Goal: Information Seeking & Learning: Learn about a topic

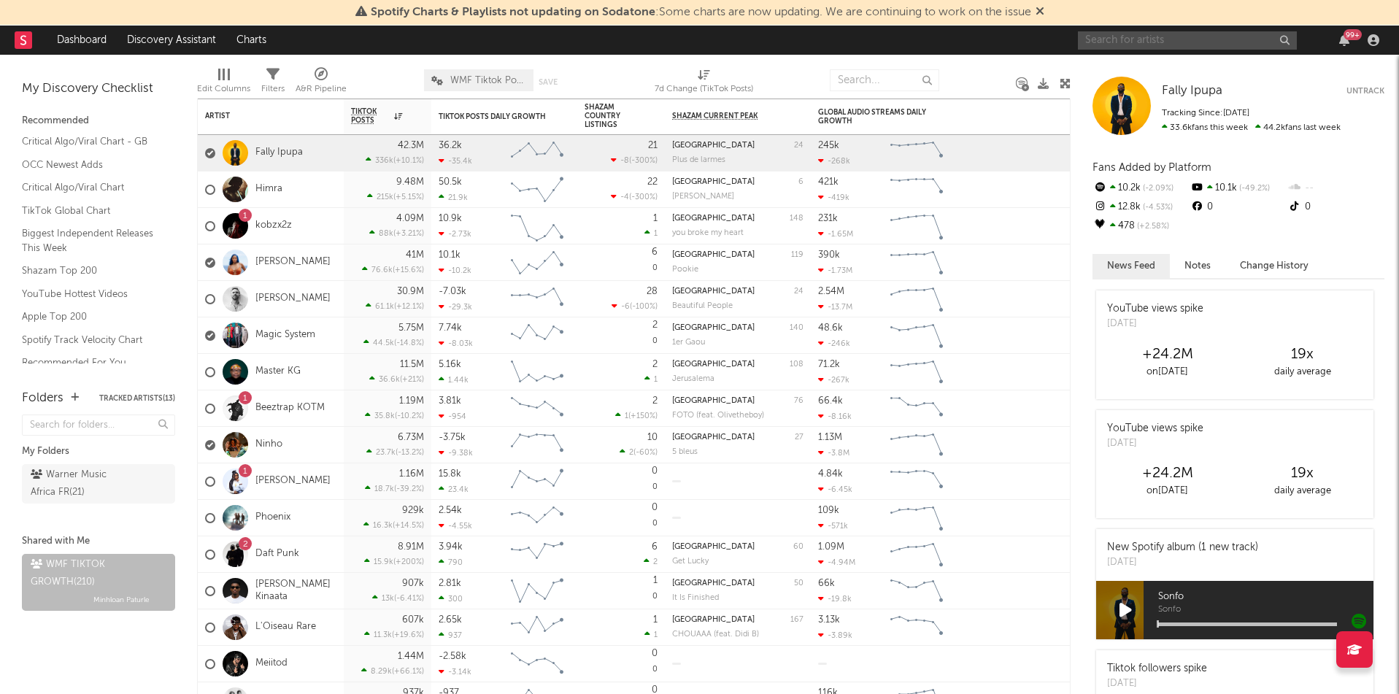
click at [1245, 42] on input "text" at bounding box center [1187, 40] width 219 height 18
click at [1241, 45] on input "air" at bounding box center [1187, 40] width 219 height 18
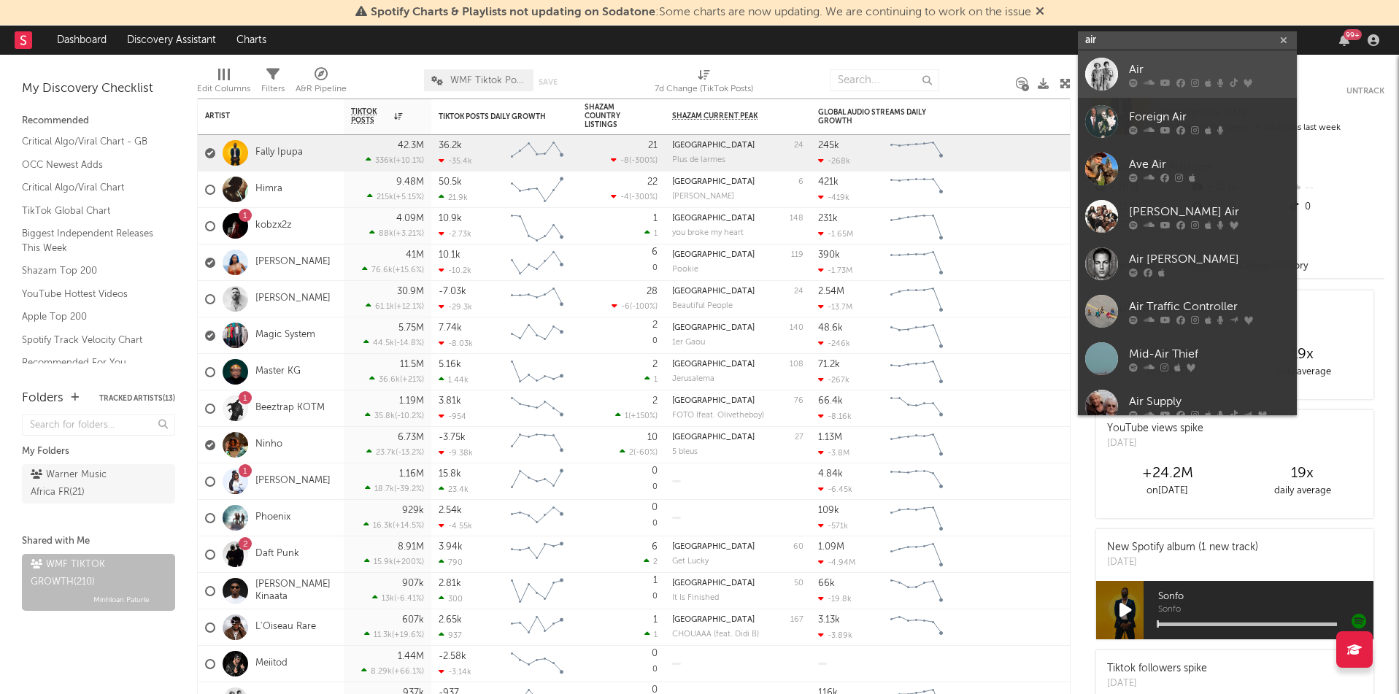
type input "air"
click at [1165, 61] on div "Air" at bounding box center [1209, 70] width 161 height 18
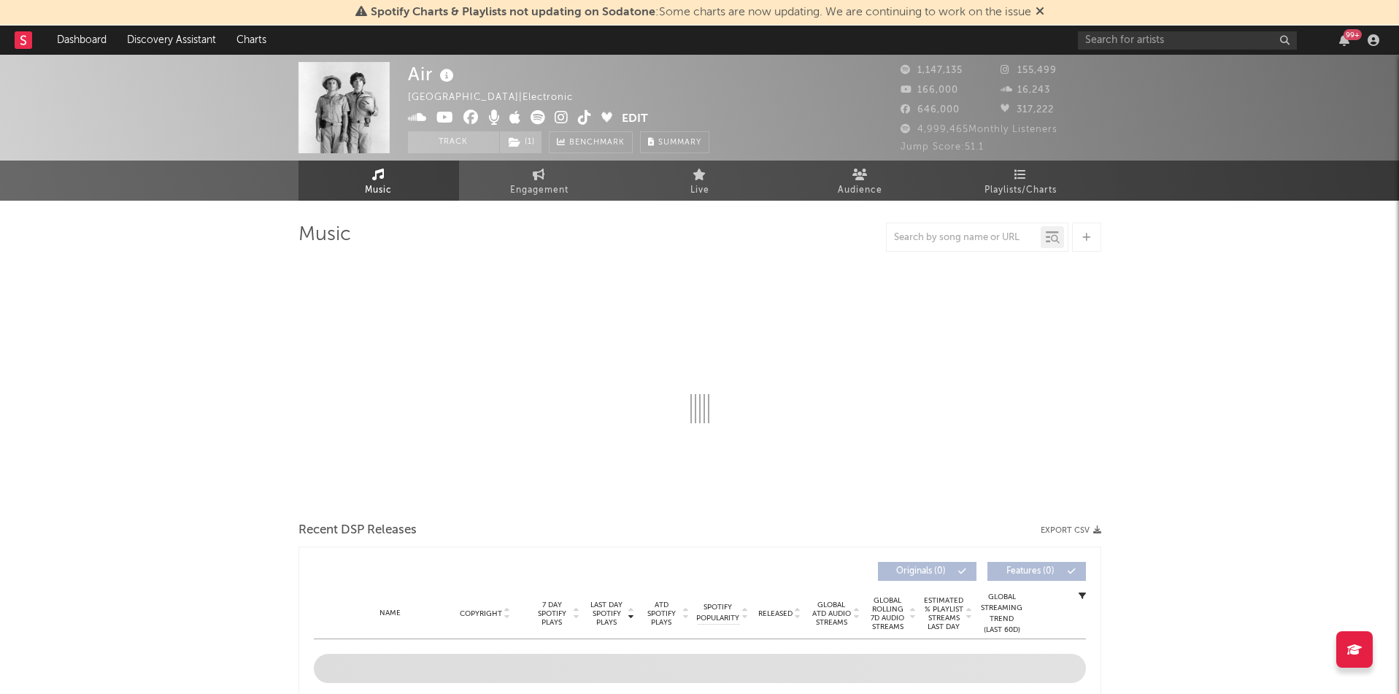
select select "6m"
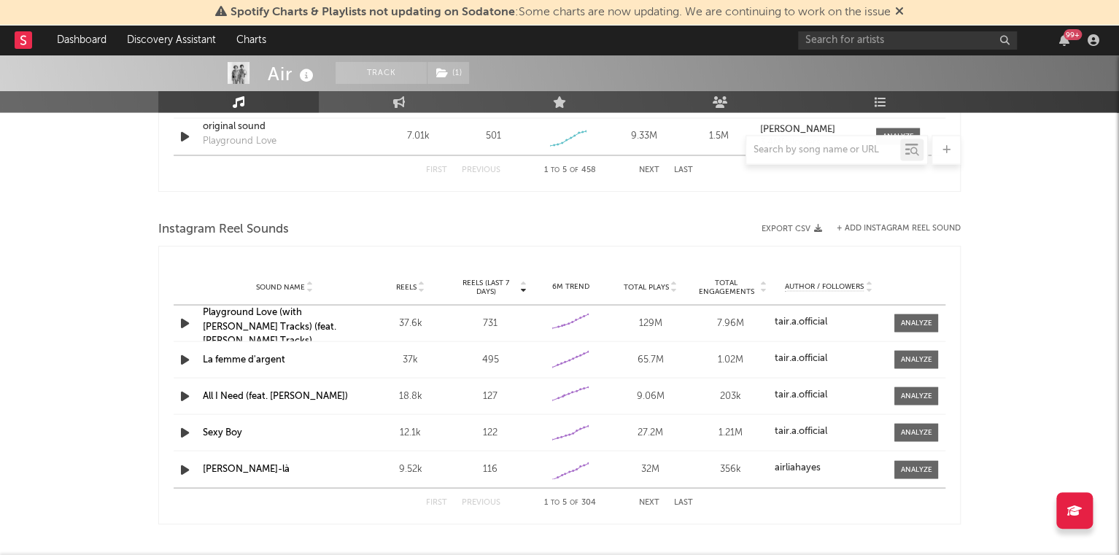
scroll to position [1251, 0]
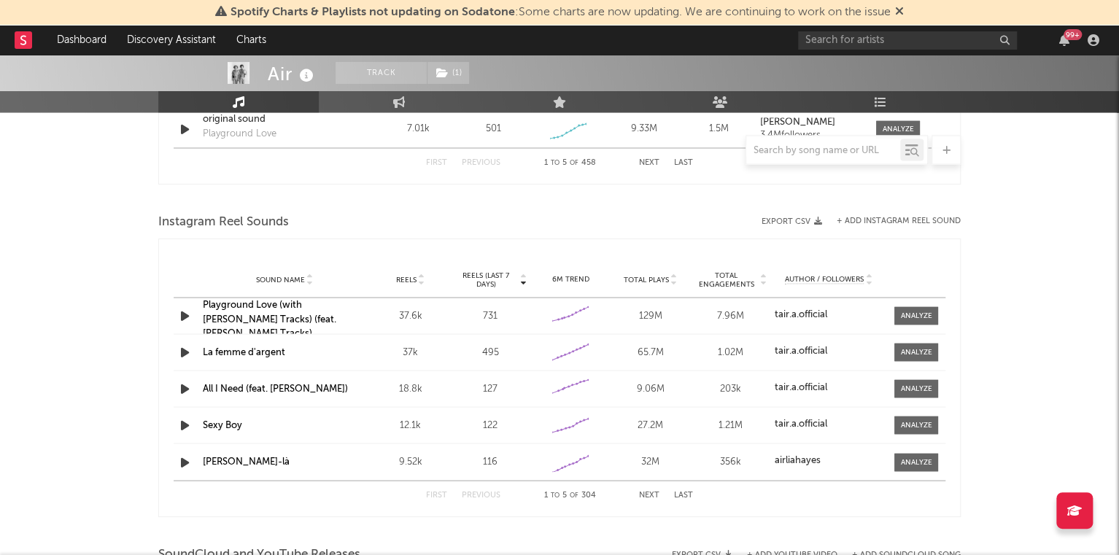
click at [811, 312] on strong "tair.a.official" at bounding box center [800, 313] width 53 height 9
click at [907, 317] on div at bounding box center [915, 315] width 31 height 11
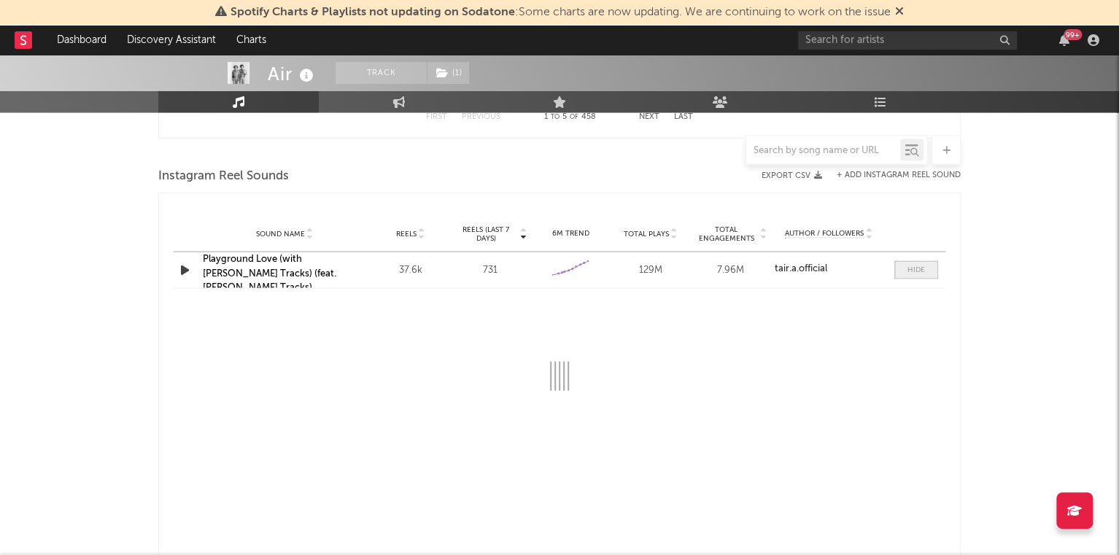
select select "6m"
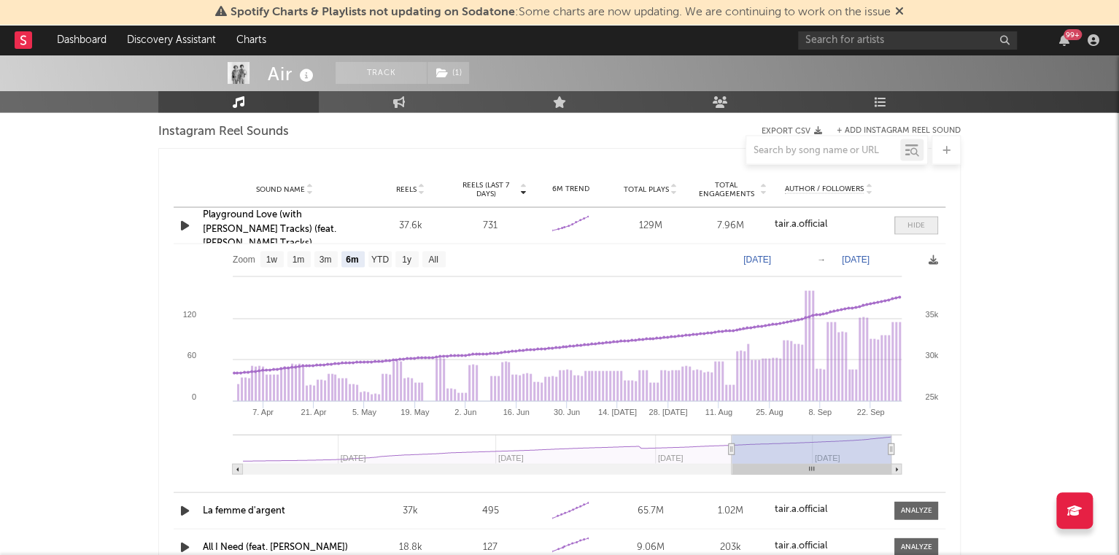
scroll to position [1338, 0]
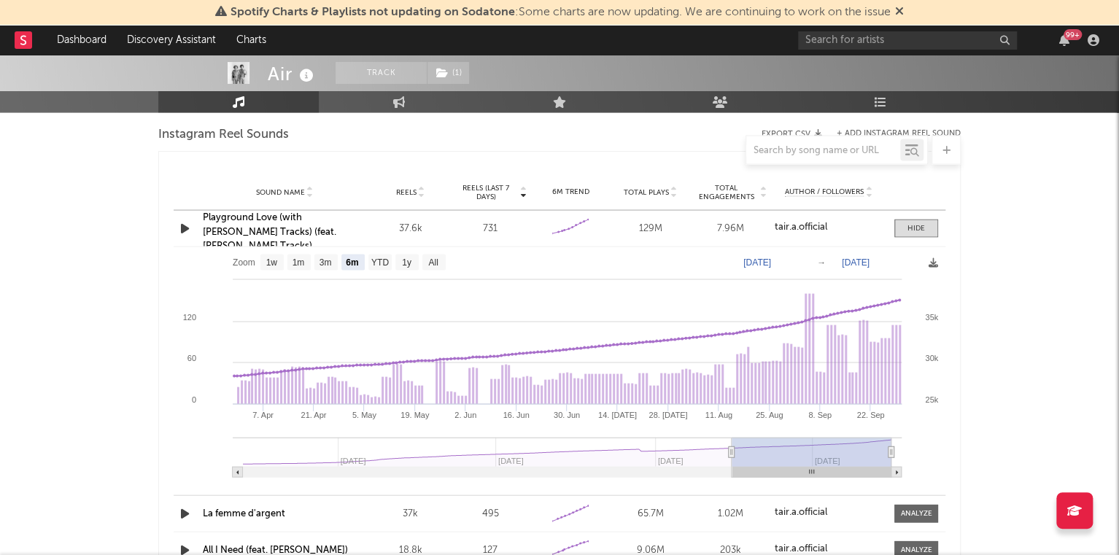
click at [226, 220] on link "Playground Love (with [PERSON_NAME] Tracks) (feat. [PERSON_NAME] Tracks)" at bounding box center [270, 231] width 134 height 38
click at [902, 228] on span at bounding box center [917, 228] width 44 height 18
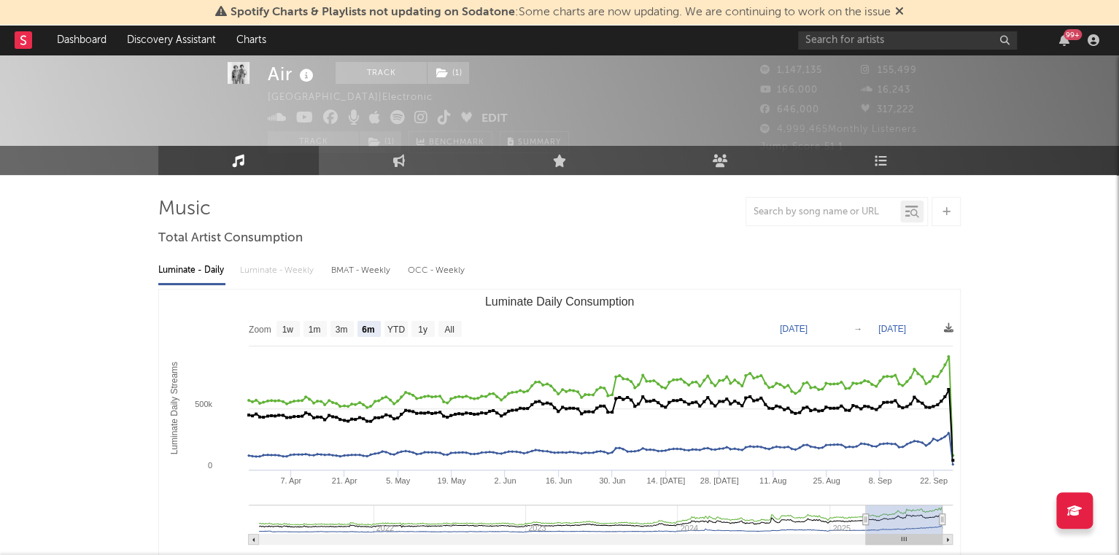
scroll to position [0, 0]
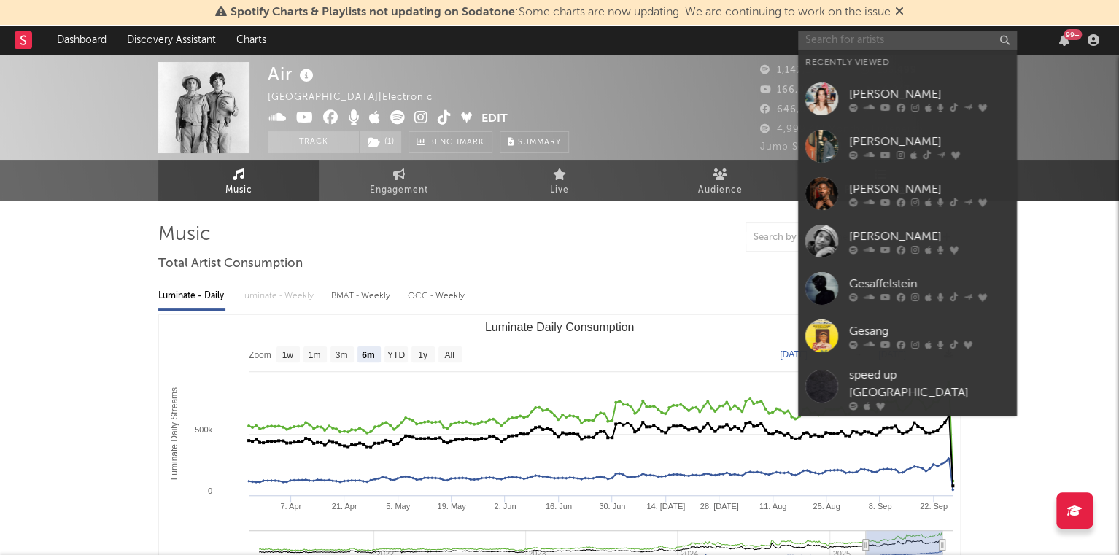
click at [901, 38] on input "text" at bounding box center [907, 40] width 219 height 18
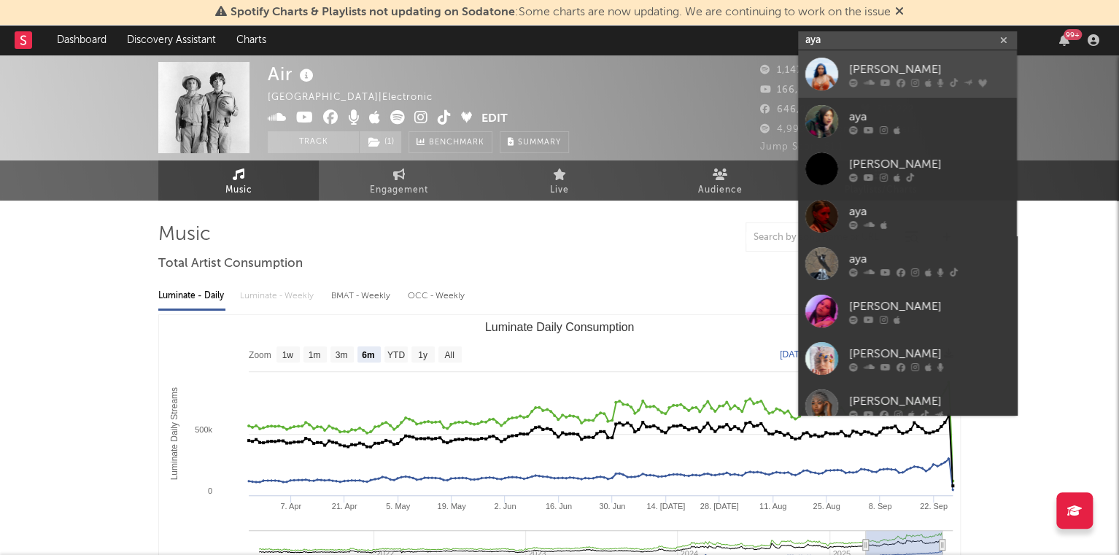
type input "aya"
click at [830, 71] on div at bounding box center [822, 74] width 33 height 33
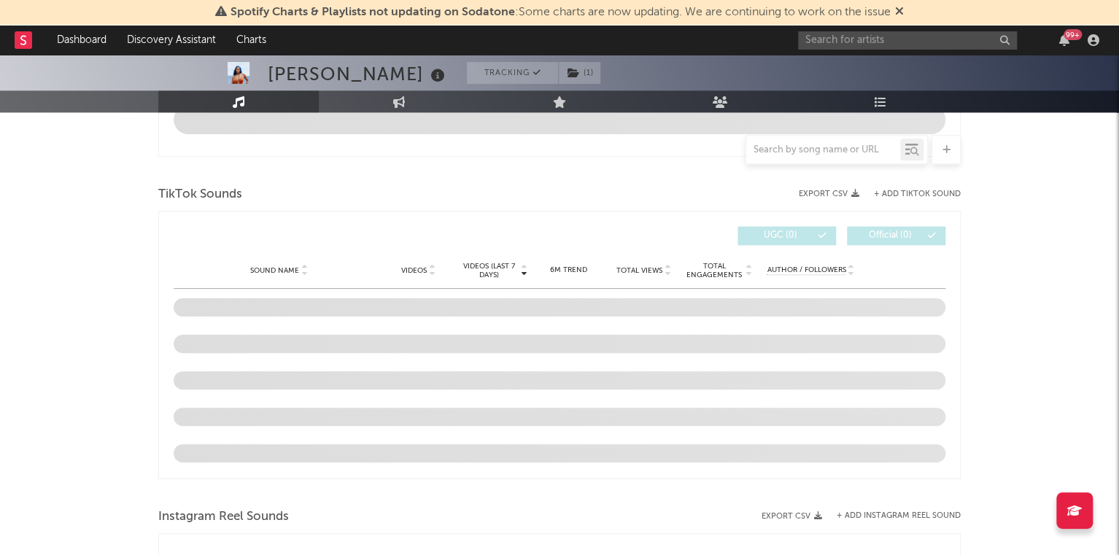
select select "6m"
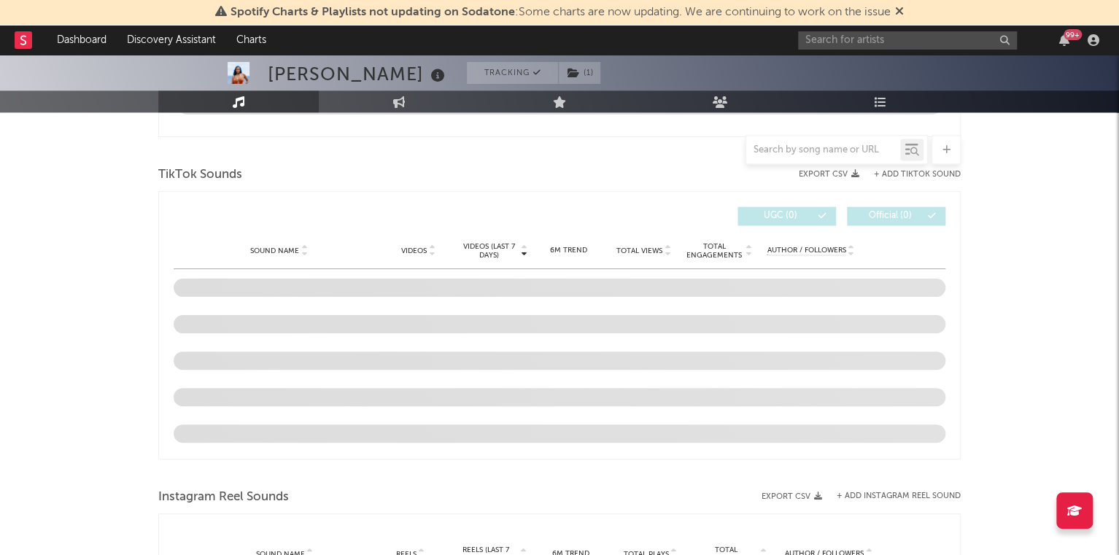
scroll to position [919, 0]
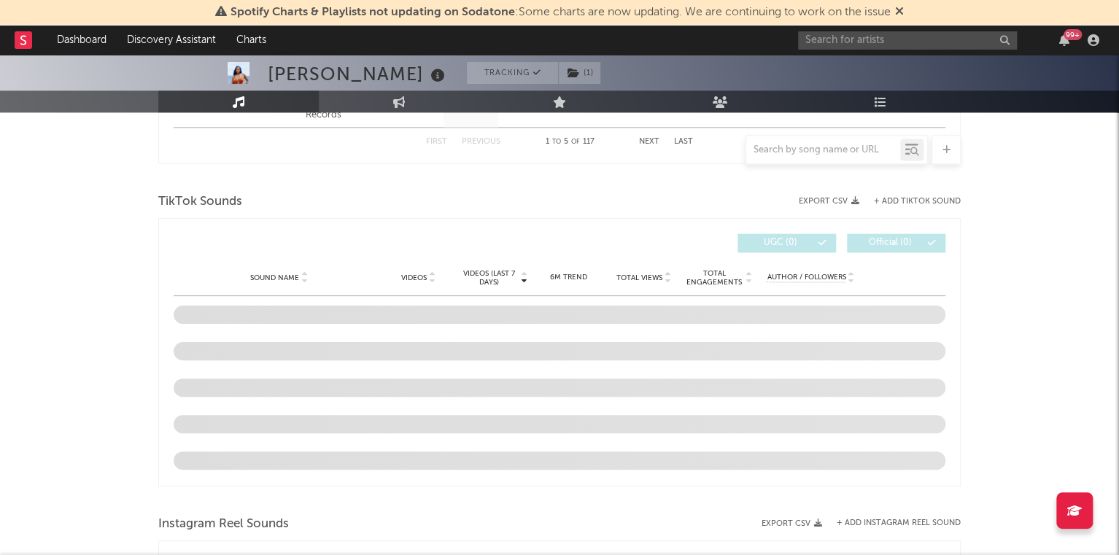
click at [622, 230] on div "Videos (last 7 days) Sound Name Videos Videos (last 7 days) Total Views Total E…" at bounding box center [560, 243] width 772 height 34
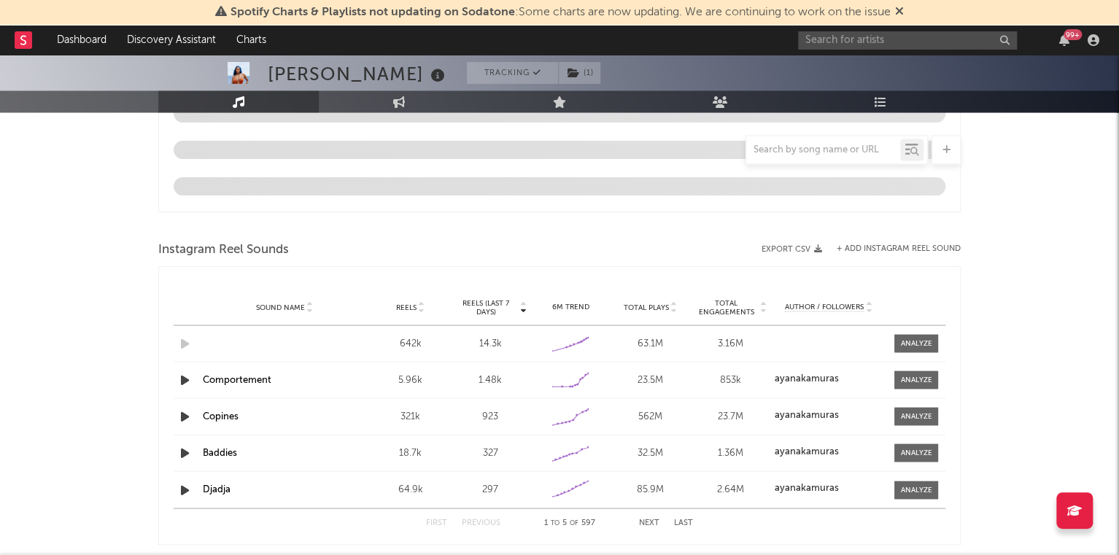
scroll to position [1203, 0]
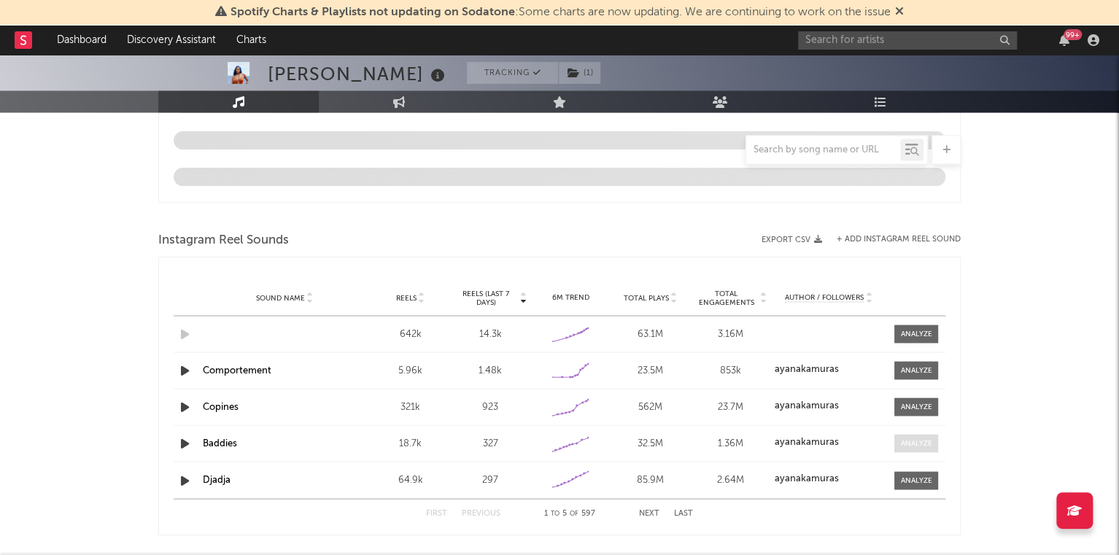
click at [907, 438] on div at bounding box center [915, 443] width 31 height 11
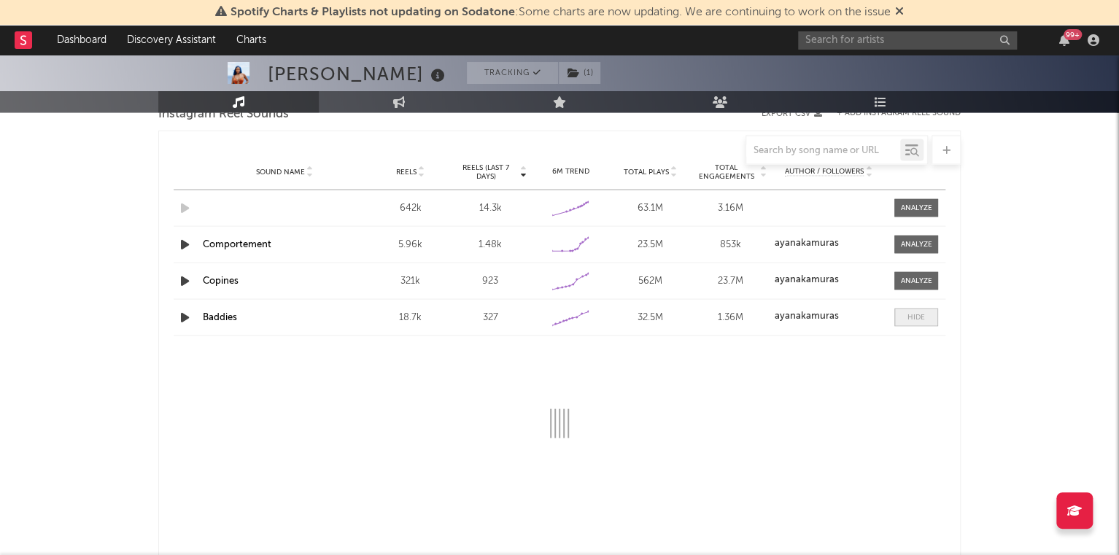
select select "1w"
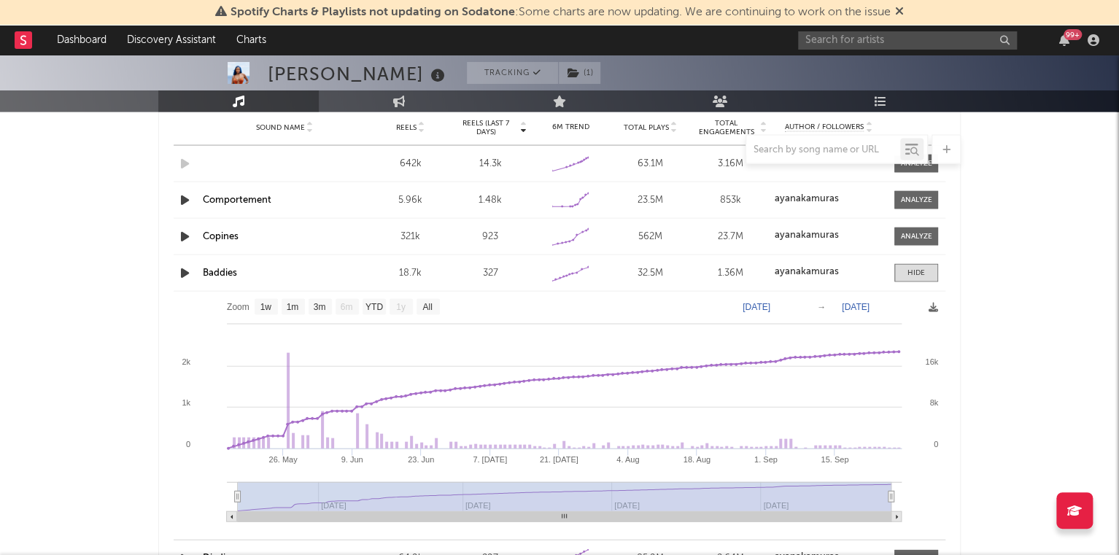
scroll to position [1400, 0]
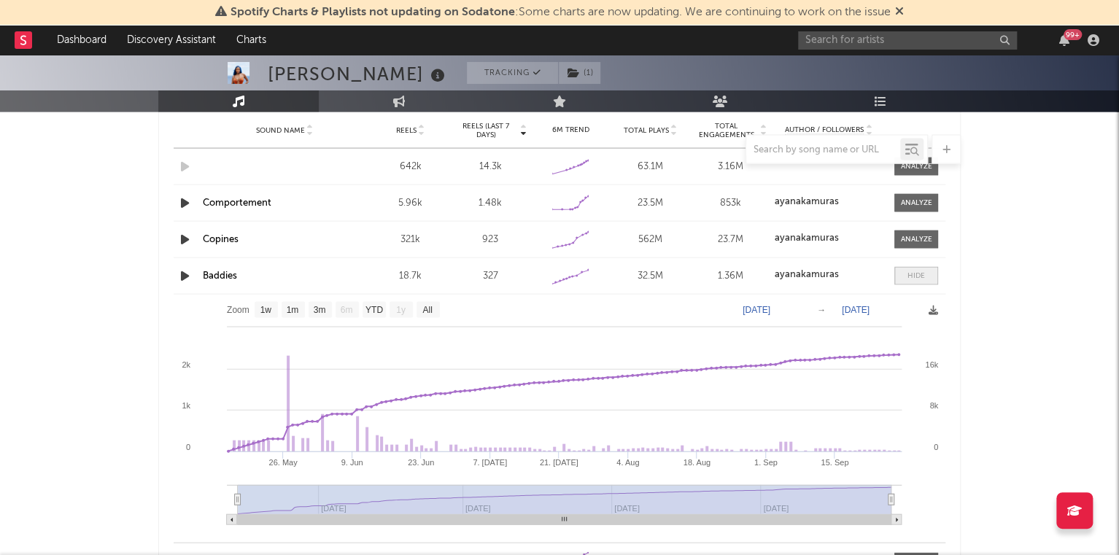
click at [924, 274] on div at bounding box center [917, 276] width 18 height 11
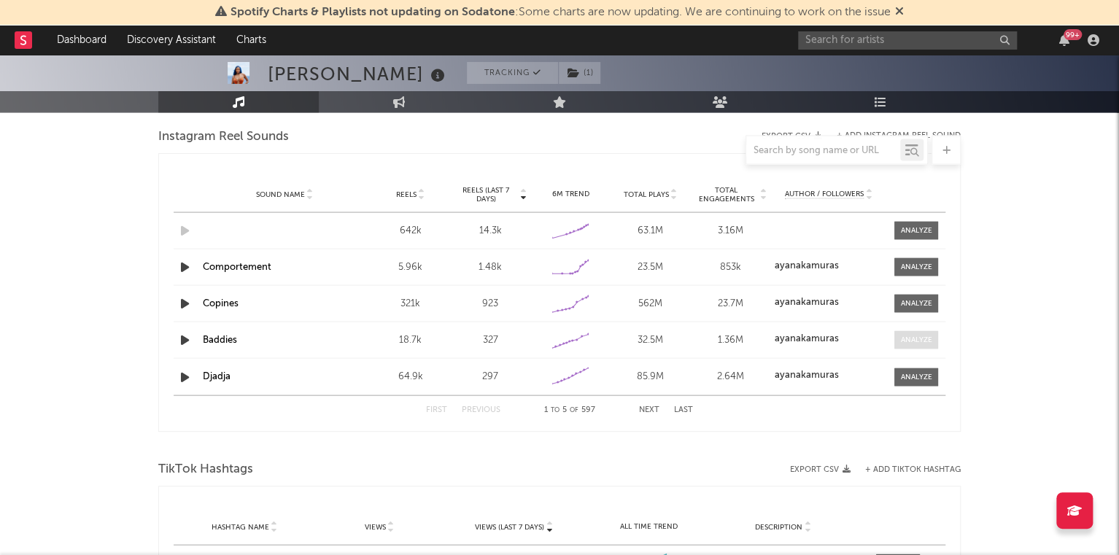
scroll to position [1335, 0]
click at [855, 153] on input "text" at bounding box center [823, 150] width 154 height 12
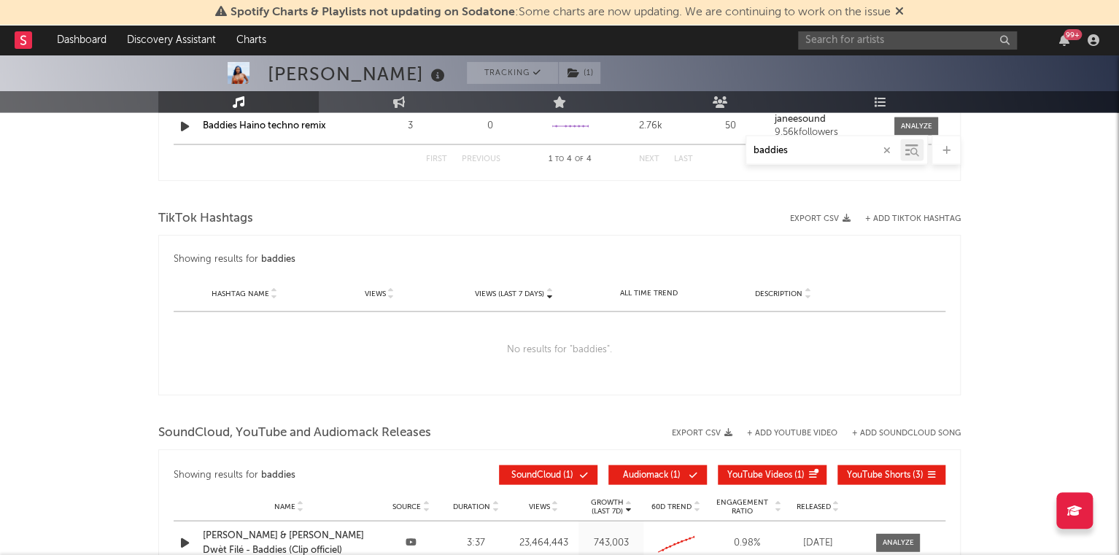
scroll to position [1101, 0]
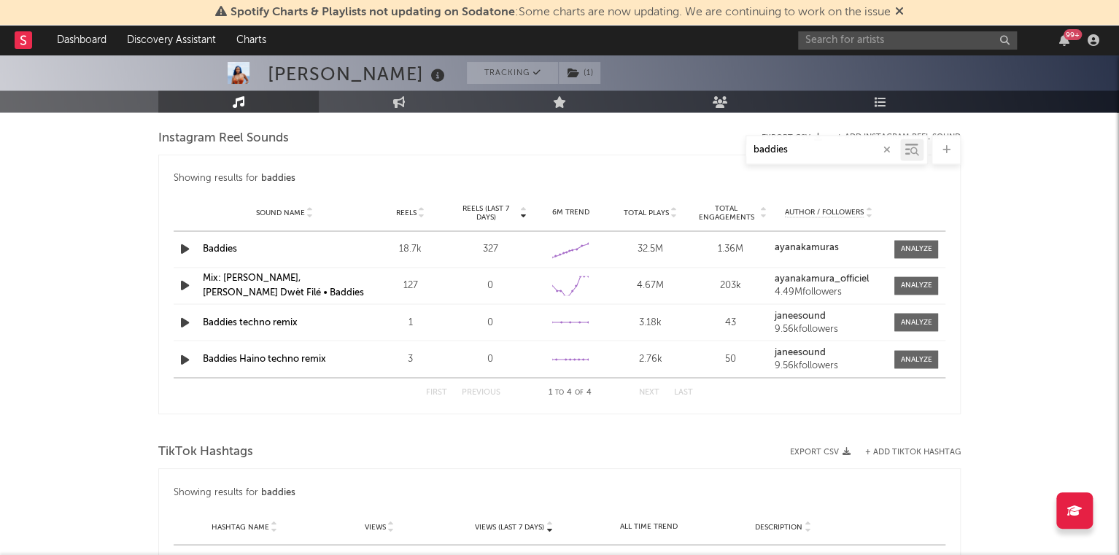
type input "baddies"
click at [224, 246] on link "Baddies" at bounding box center [220, 248] width 34 height 9
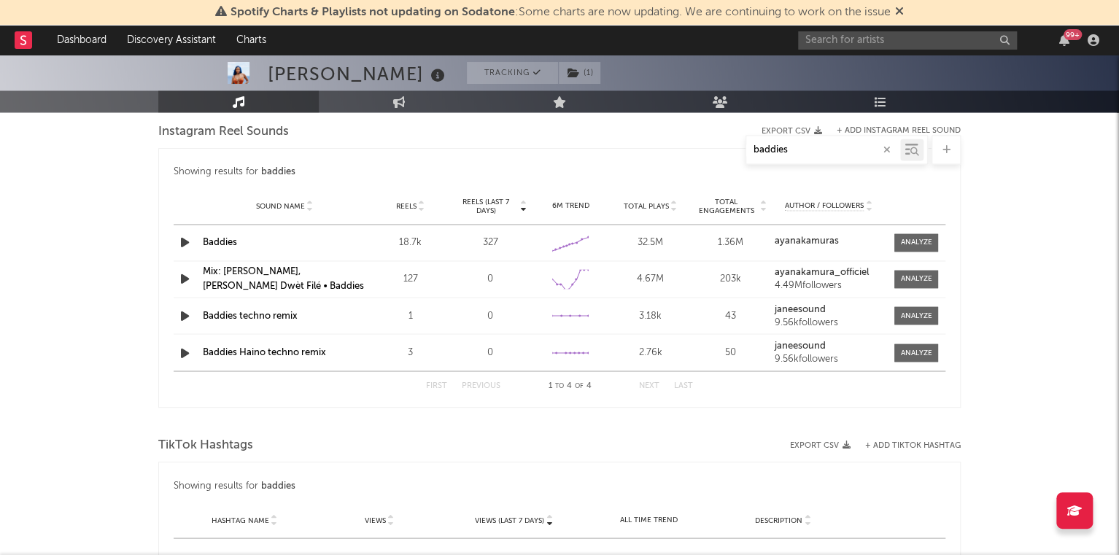
scroll to position [1105, 0]
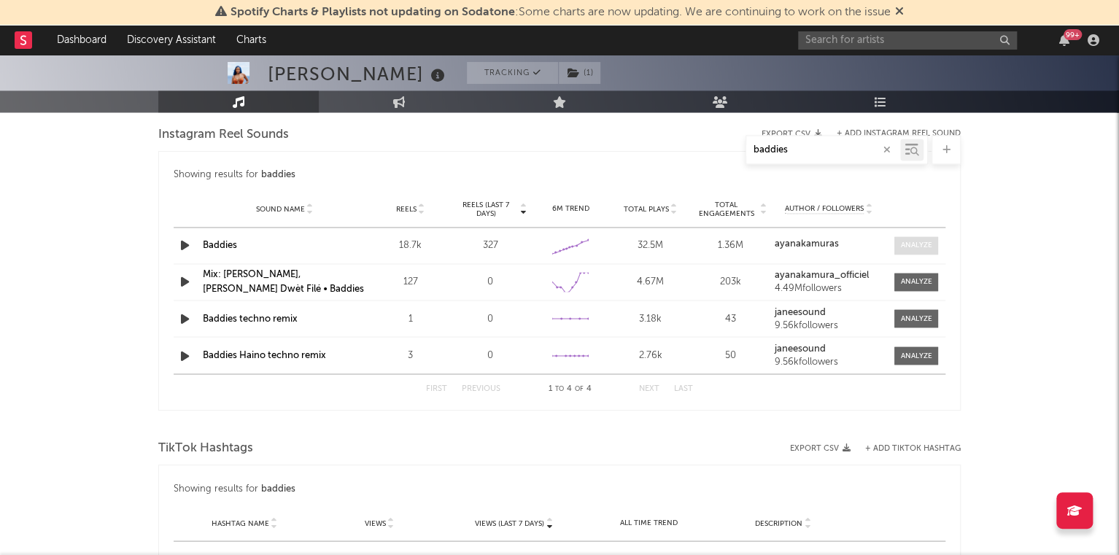
click at [910, 247] on div at bounding box center [915, 245] width 31 height 11
select select "1w"
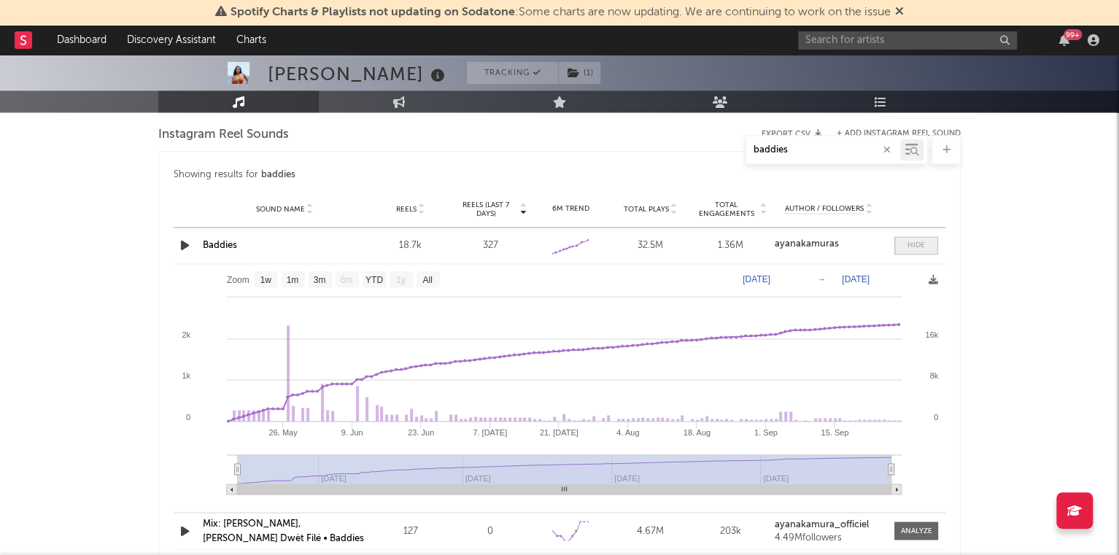
click at [918, 250] on span at bounding box center [917, 245] width 44 height 18
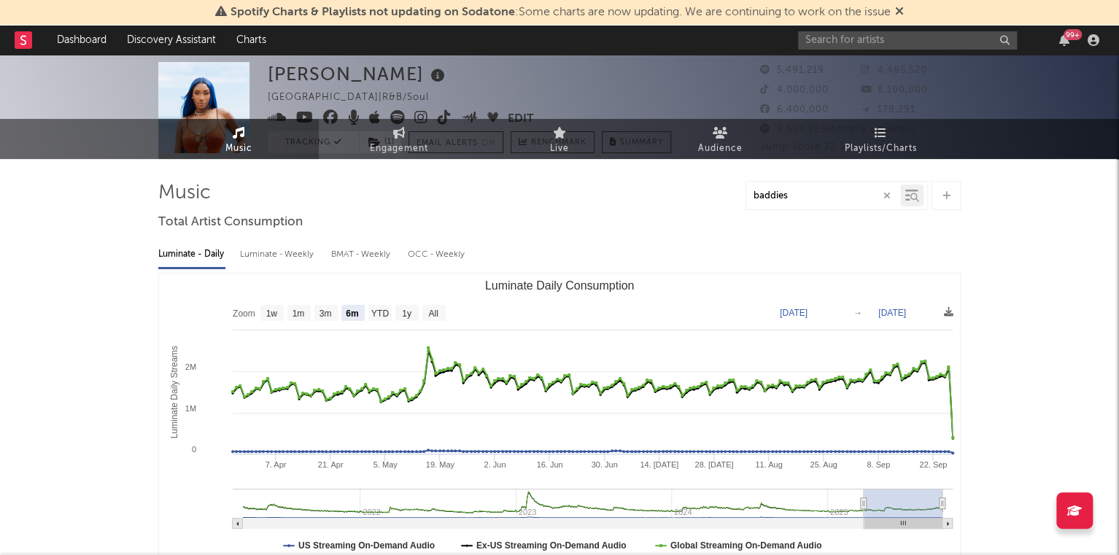
scroll to position [0, 0]
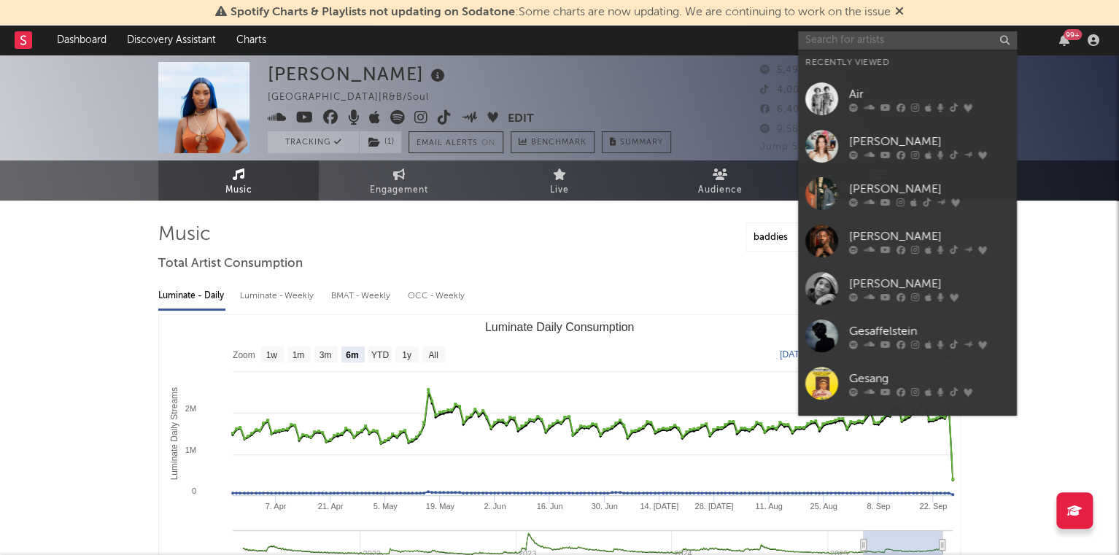
click at [860, 34] on input "text" at bounding box center [907, 40] width 219 height 18
